Goal: Check status: Check status

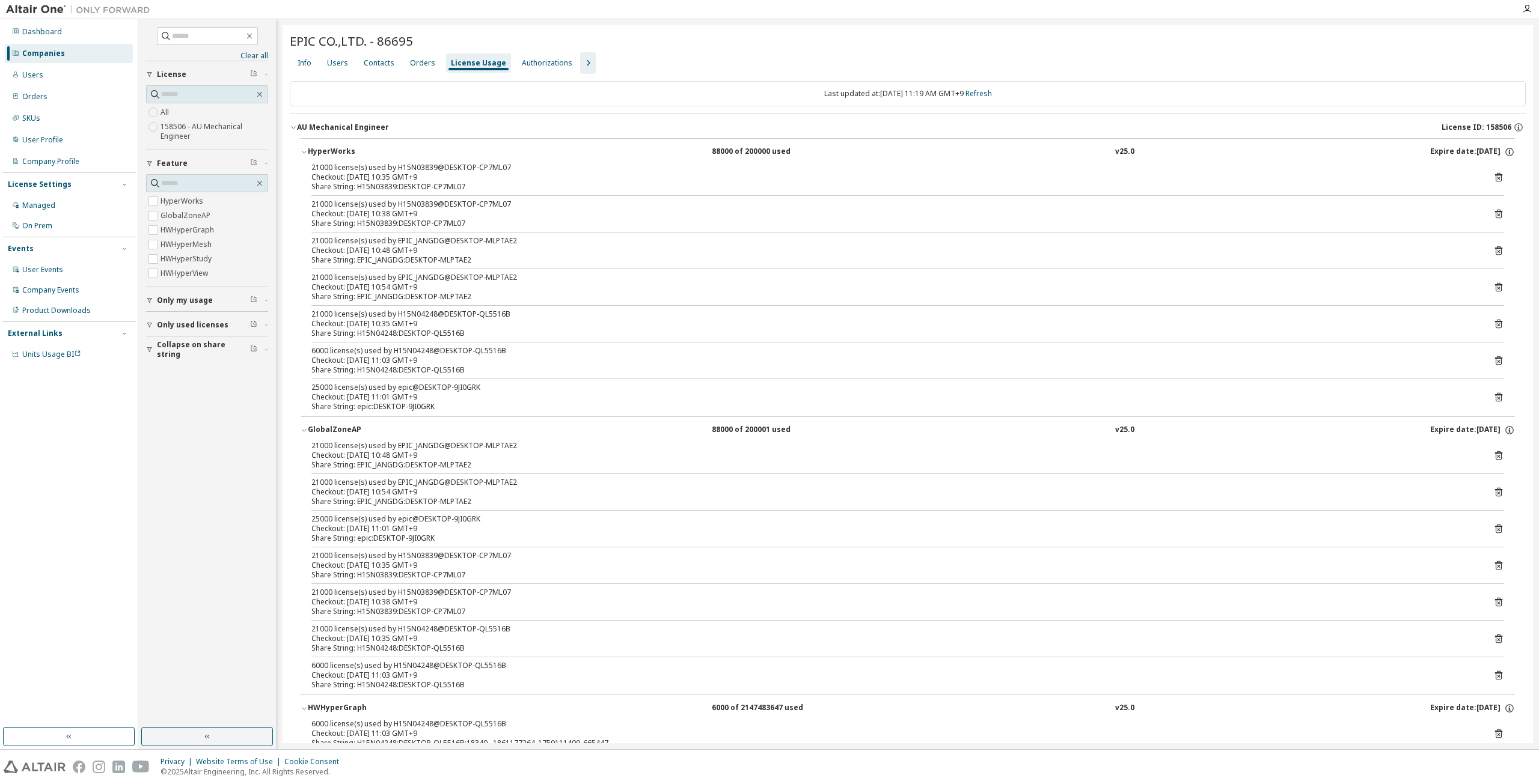
click at [151, 324] on icon "button" at bounding box center [150, 325] width 7 height 7
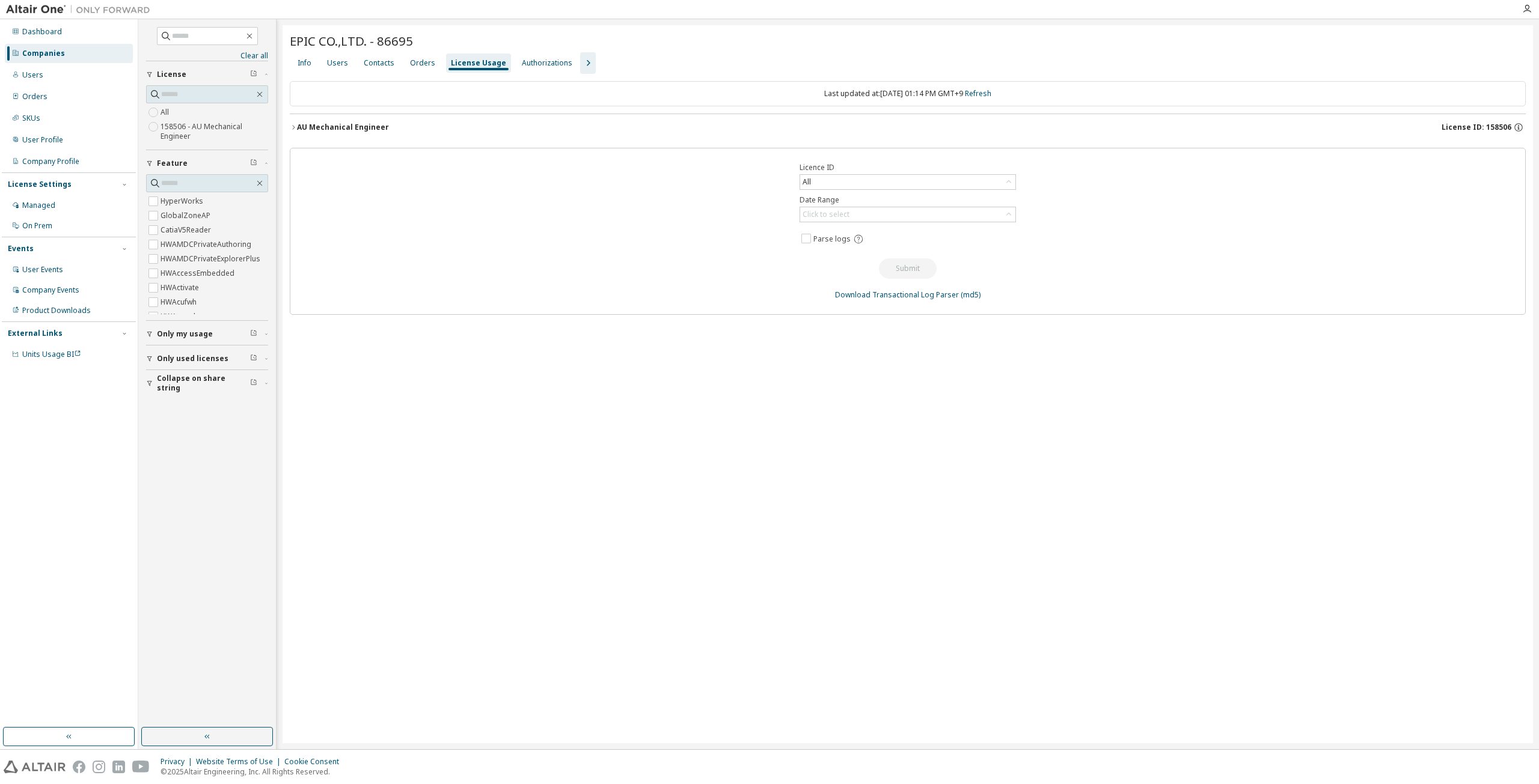
click at [164, 350] on button "Only used licenses" at bounding box center [207, 358] width 122 height 26
click at [165, 372] on label "Yes" at bounding box center [168, 377] width 14 height 14
click at [292, 126] on icon "button" at bounding box center [293, 127] width 7 height 7
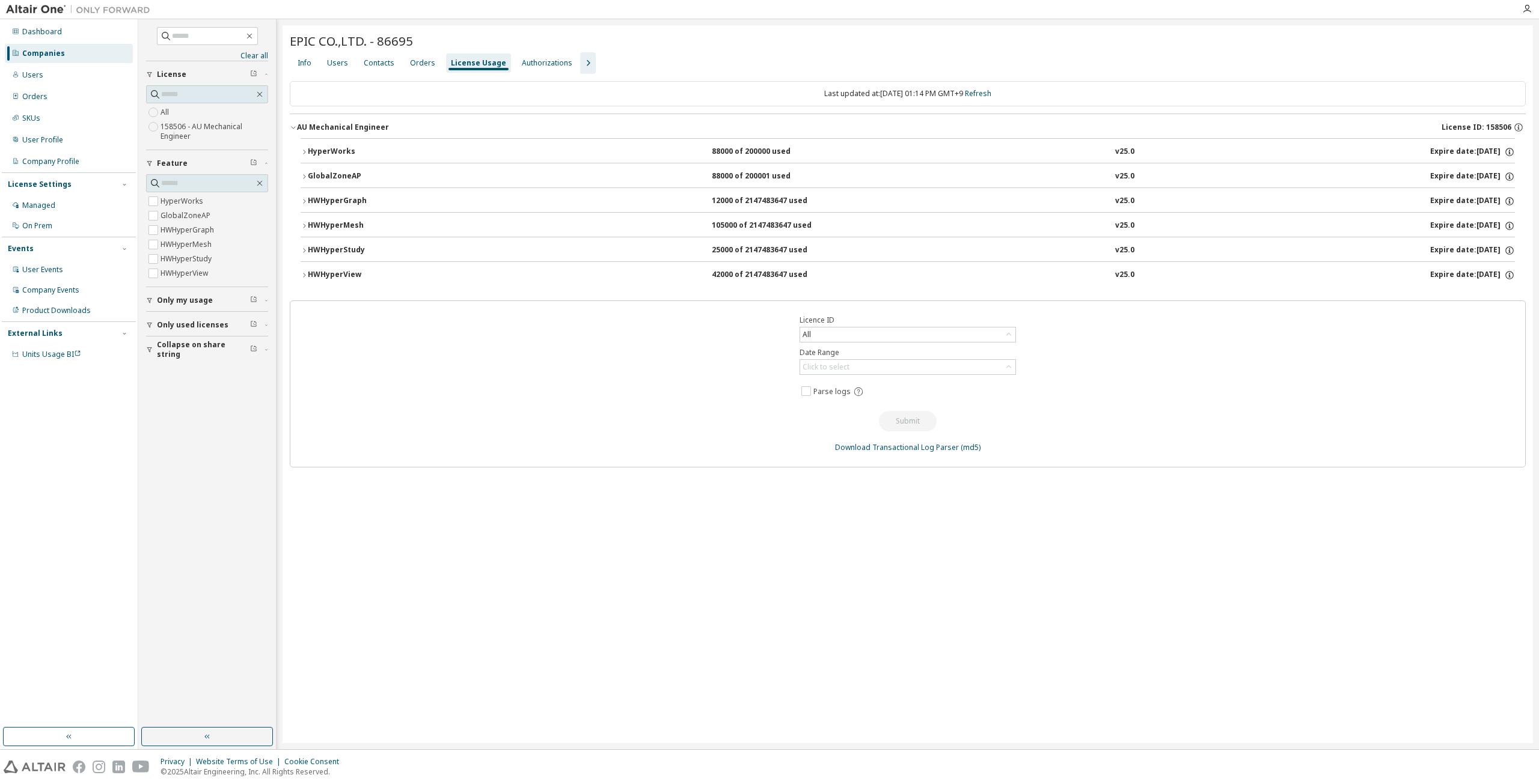
click at [303, 224] on icon "button" at bounding box center [304, 226] width 7 height 7
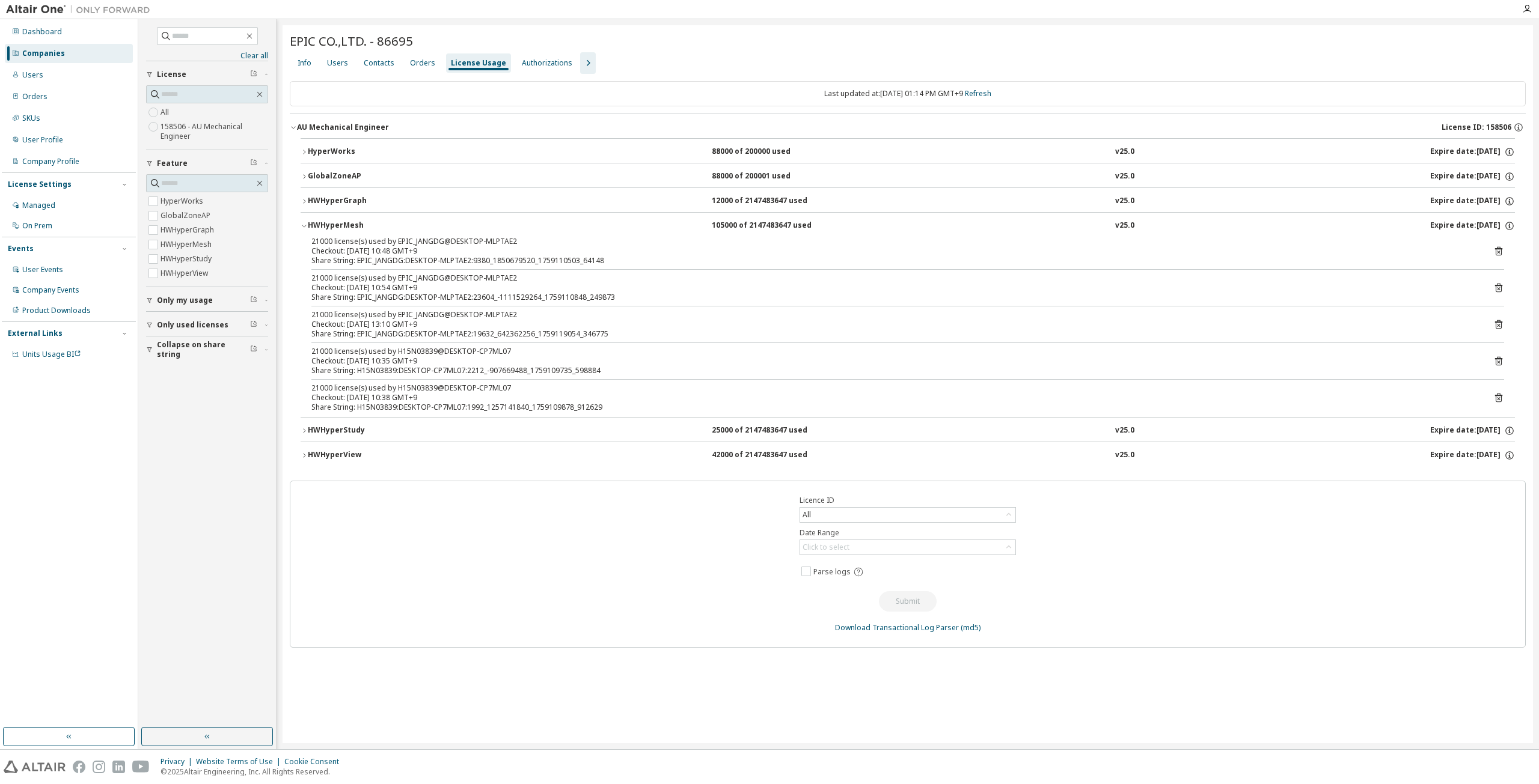
click at [303, 222] on icon "button" at bounding box center [304, 226] width 7 height 7
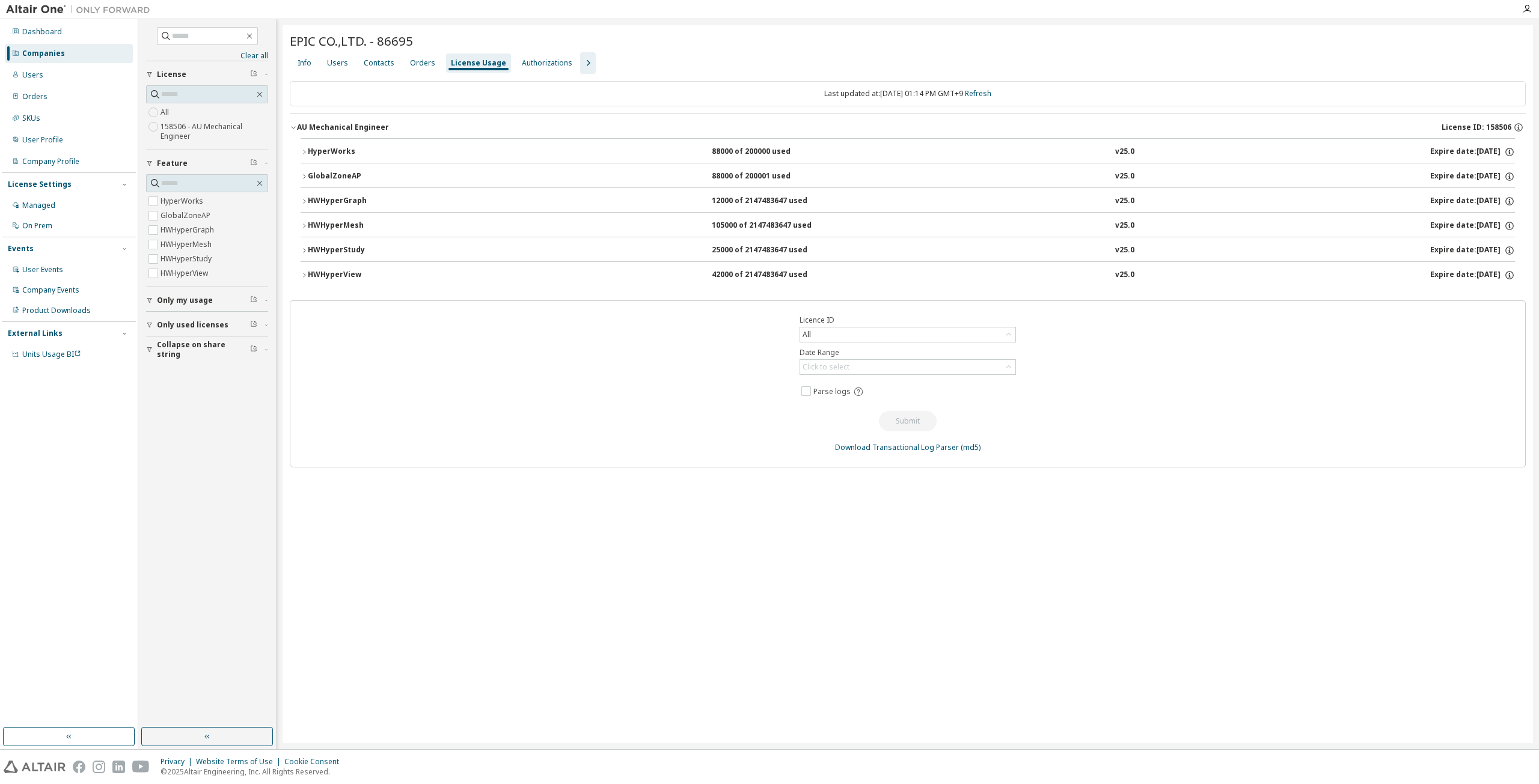
click at [303, 177] on icon "button" at bounding box center [304, 176] width 3 height 5
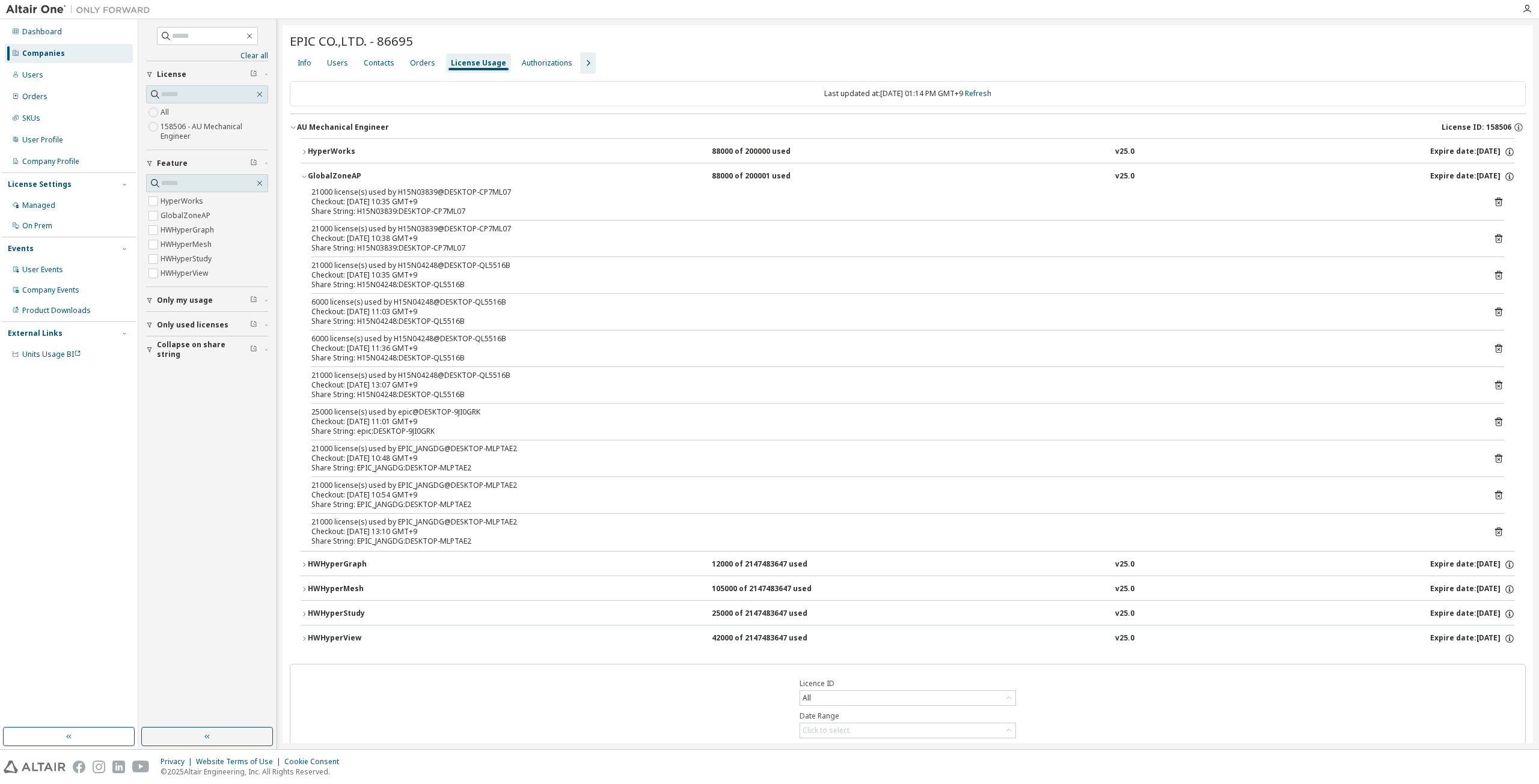
click at [304, 175] on icon "button" at bounding box center [304, 177] width 7 height 7
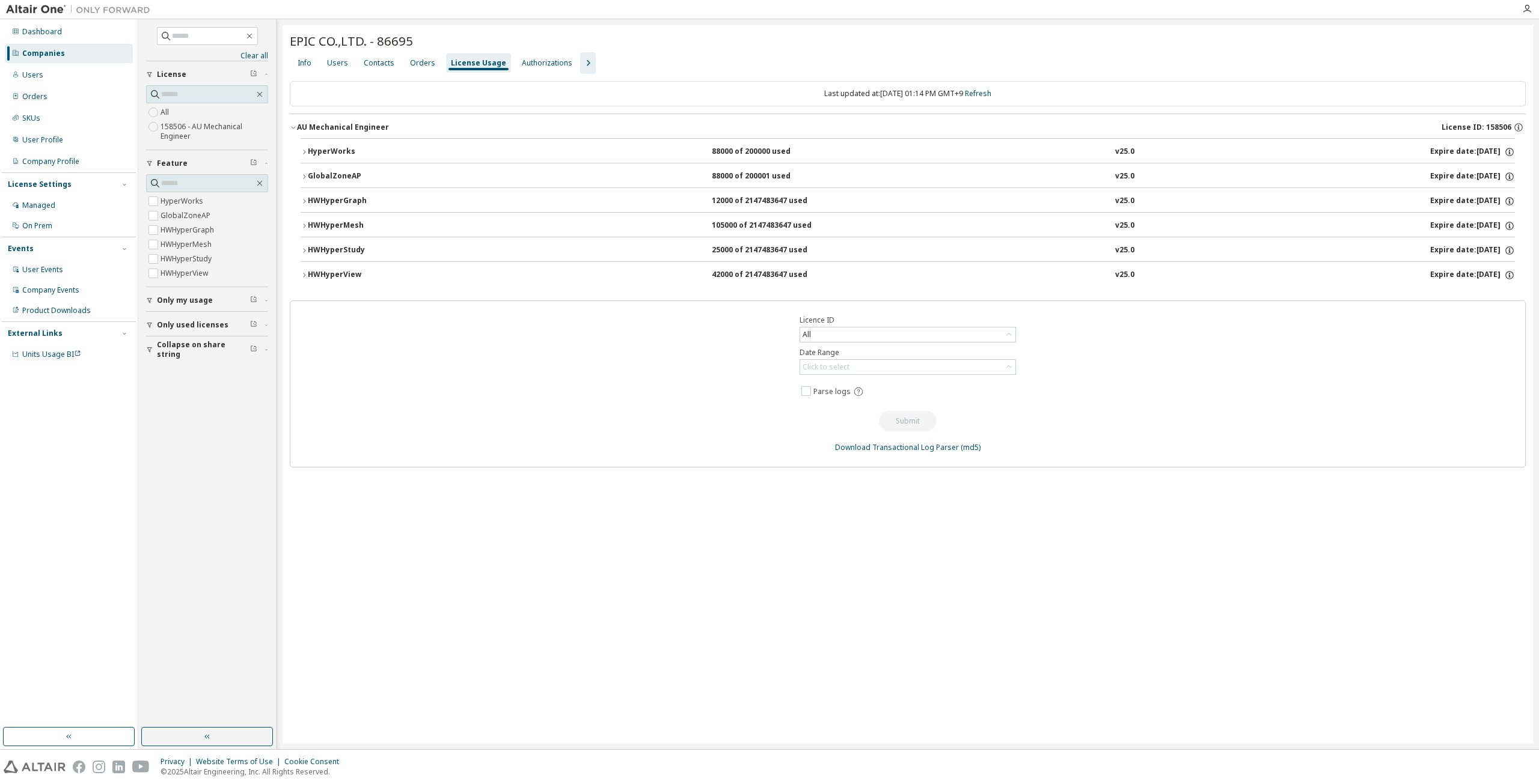
click at [1091, 572] on div "EPIC CO.,LTD. - 86695 Clear Load Save Save As Field Operator Value Select filte…" at bounding box center [907, 384] width 1250 height 718
click at [154, 327] on button "Only used licenses" at bounding box center [207, 325] width 122 height 26
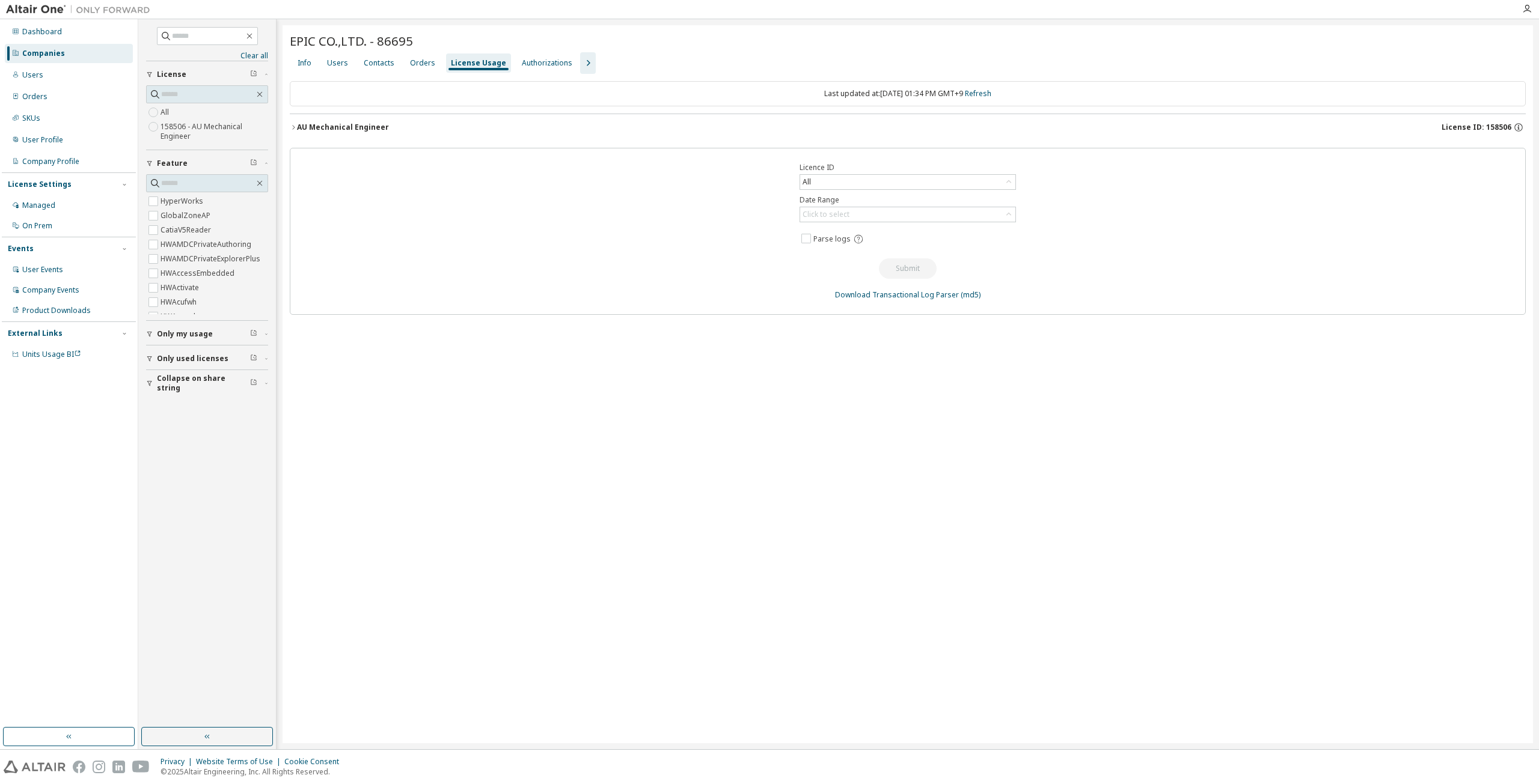
click at [175, 354] on span "Only used licenses" at bounding box center [192, 358] width 71 height 10
click at [166, 372] on label "Yes" at bounding box center [168, 377] width 14 height 14
click at [297, 130] on div "AU Mechanical Engineer" at bounding box center [343, 127] width 92 height 10
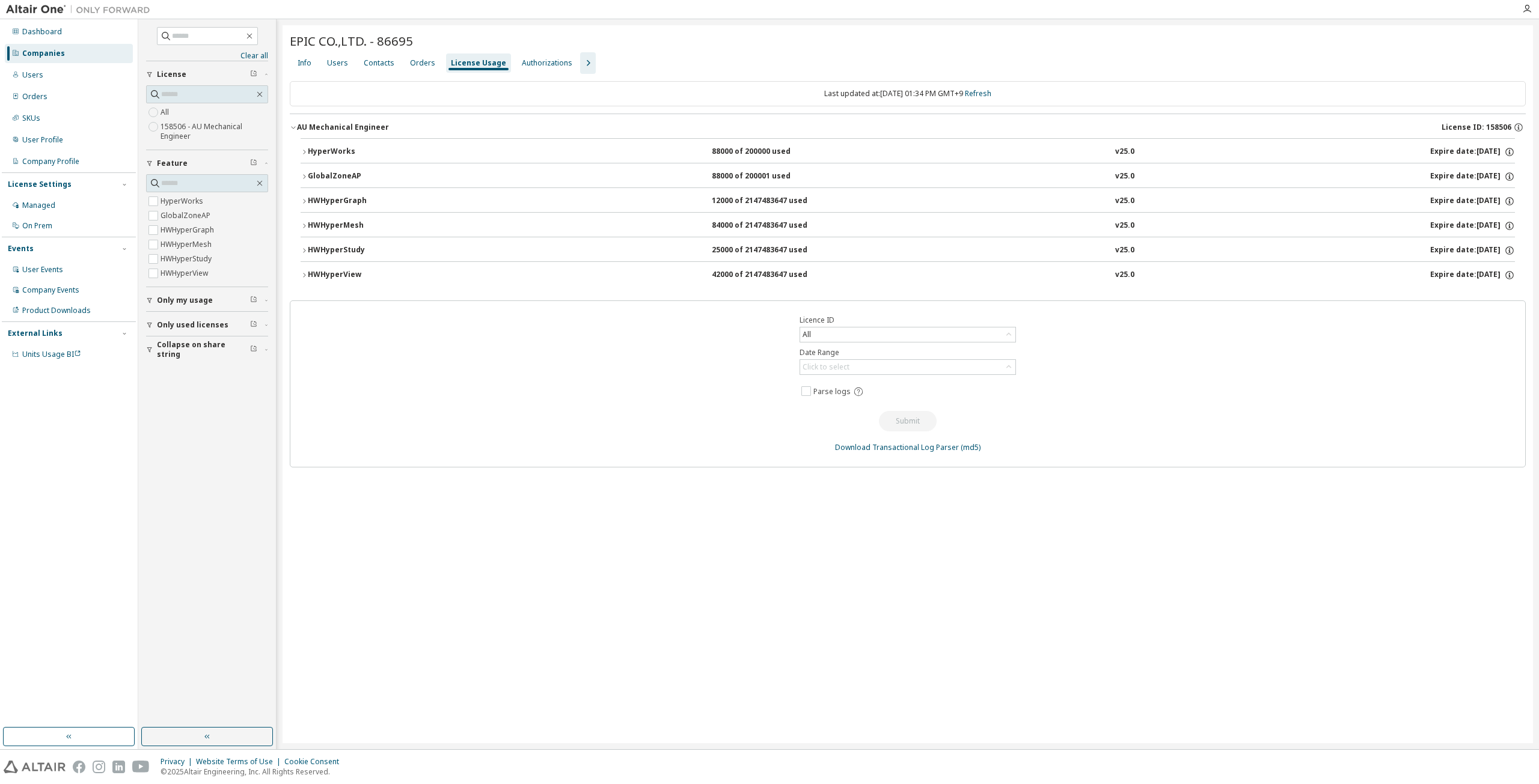
click at [153, 321] on icon "button" at bounding box center [150, 325] width 7 height 7
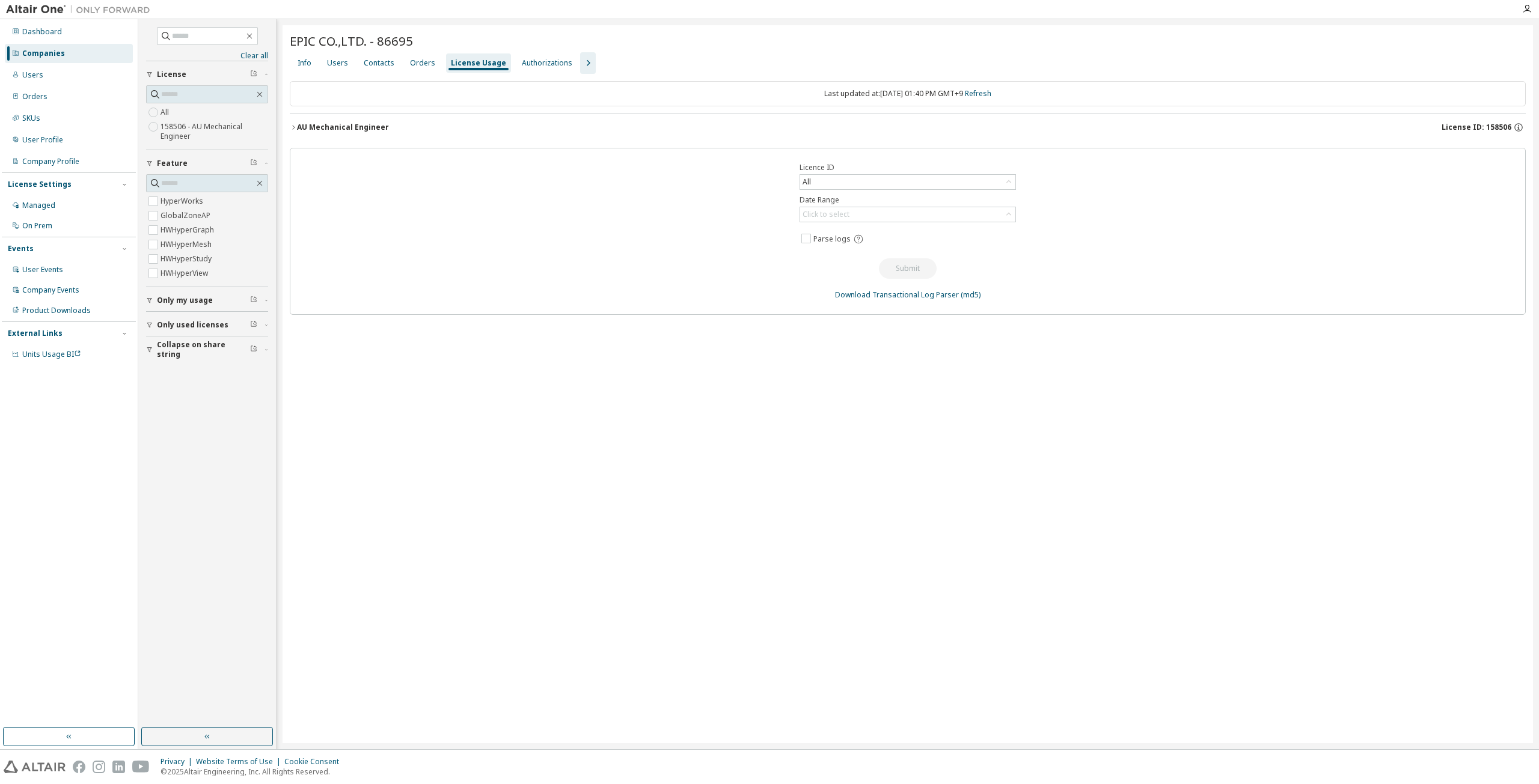
click at [199, 357] on button "Collapse on share string" at bounding box center [207, 349] width 122 height 26
click at [196, 322] on span "Only used licenses" at bounding box center [192, 325] width 71 height 10
click at [325, 127] on div "AU Mechanical Engineer" at bounding box center [343, 127] width 92 height 10
